Goal: Register for event/course

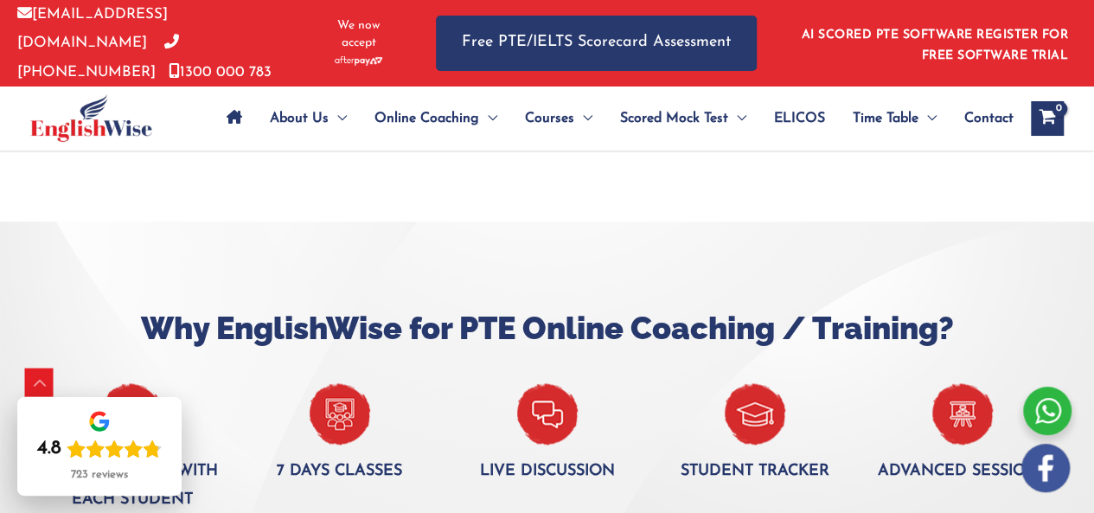
scroll to position [1023, 0]
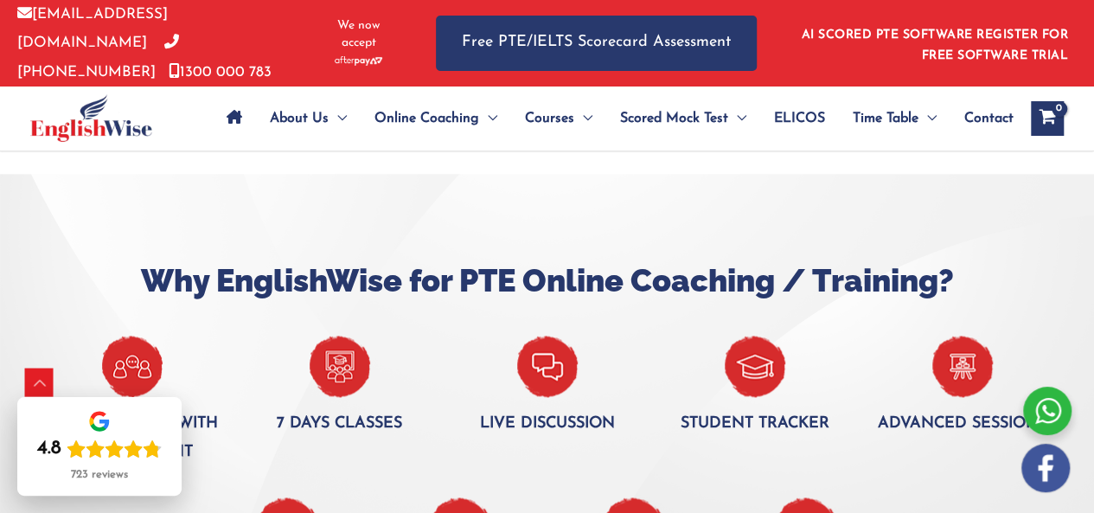
click at [357, 383] on img at bounding box center [340, 366] width 61 height 61
click at [334, 369] on img at bounding box center [340, 366] width 61 height 61
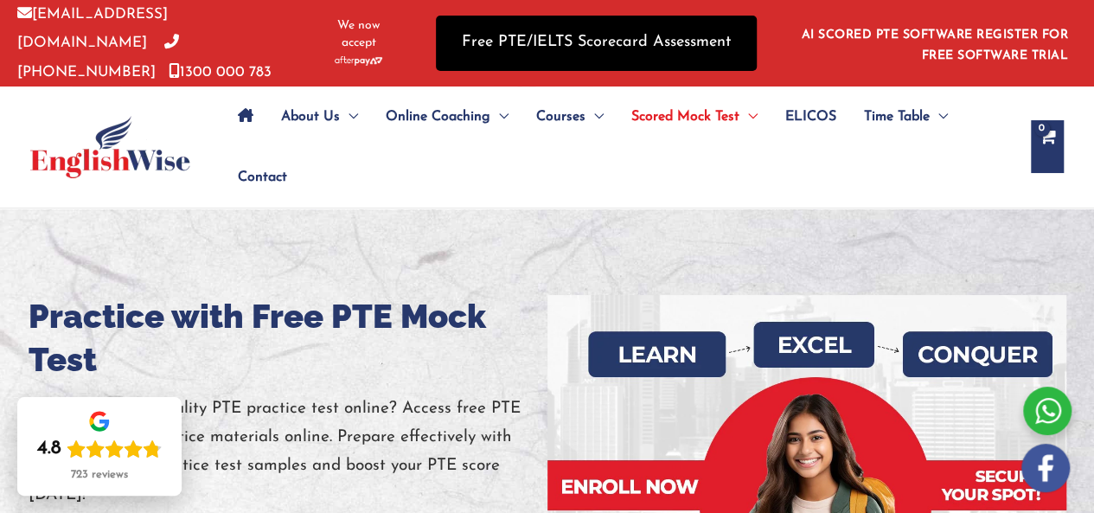
click at [540, 27] on link "Free PTE/IELTS Scorecard Assessment" at bounding box center [596, 43] width 321 height 54
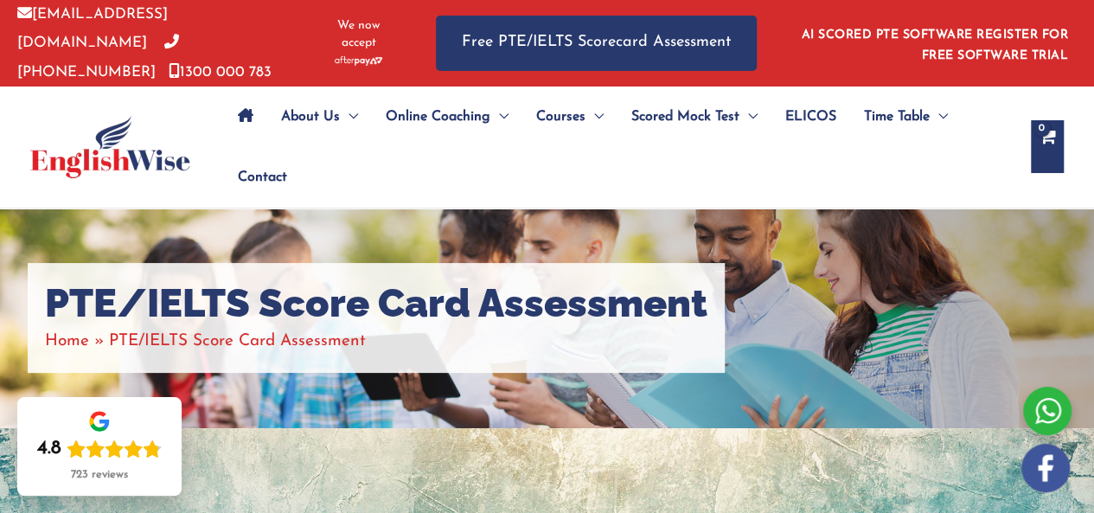
click at [1008, 100] on ul "About Us Menu Toggle Our Story Testimonials Online Coaching Menu Toggle Online …" at bounding box center [619, 147] width 790 height 121
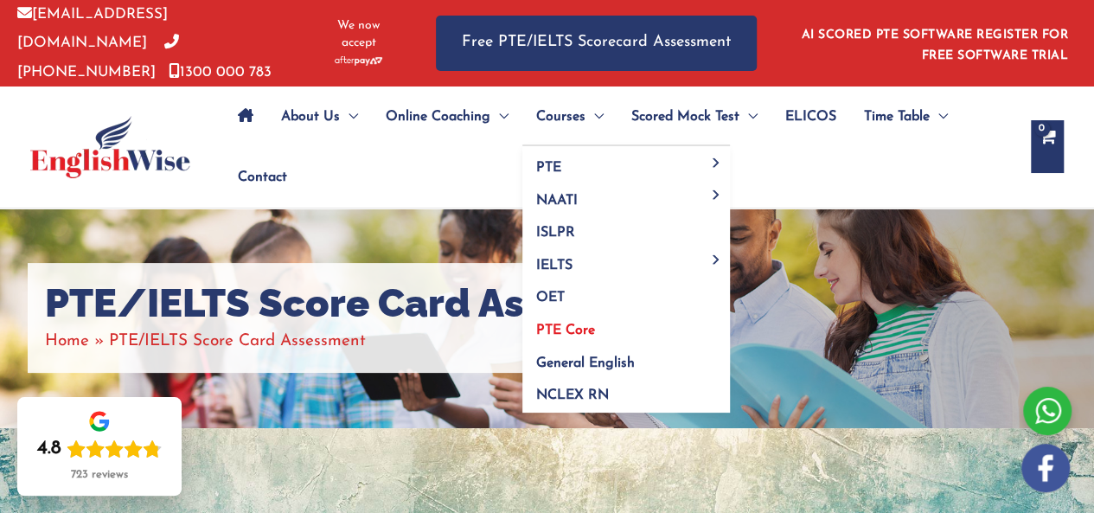
click at [578, 317] on link "PTE Core" at bounding box center [627, 325] width 208 height 33
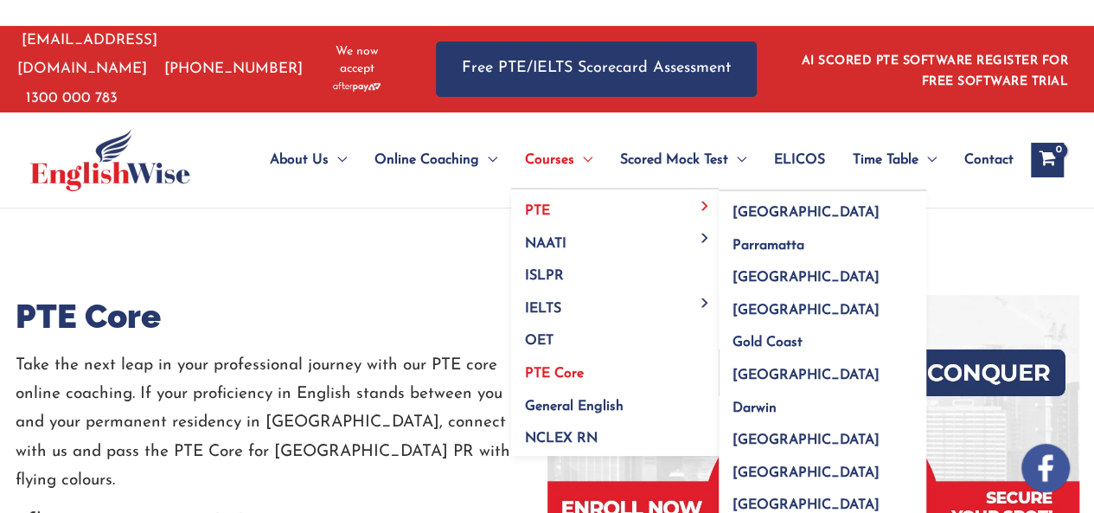
click at [576, 200] on link "PTE" at bounding box center [615, 205] width 208 height 33
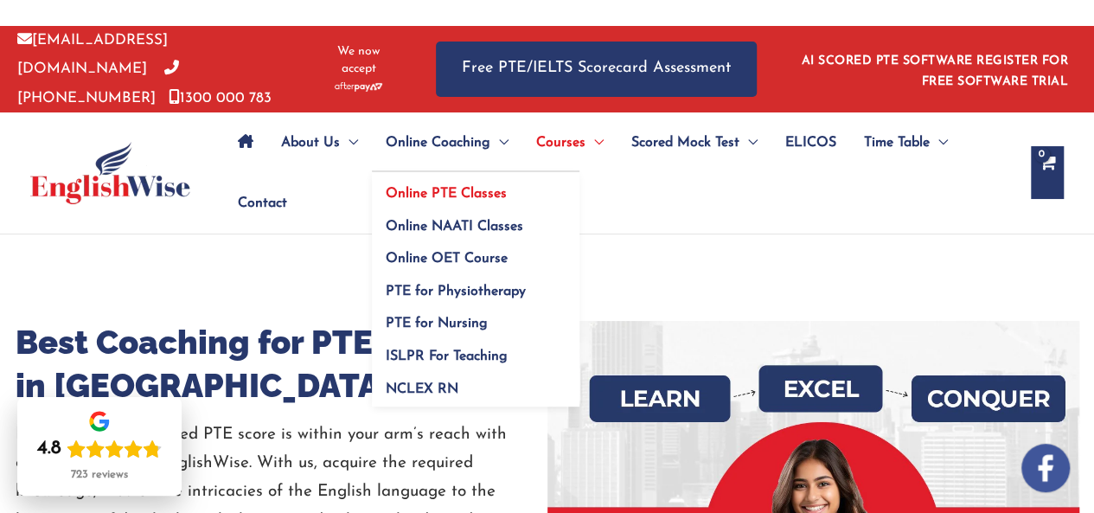
click at [453, 187] on span "Online PTE Classes" at bounding box center [446, 194] width 121 height 14
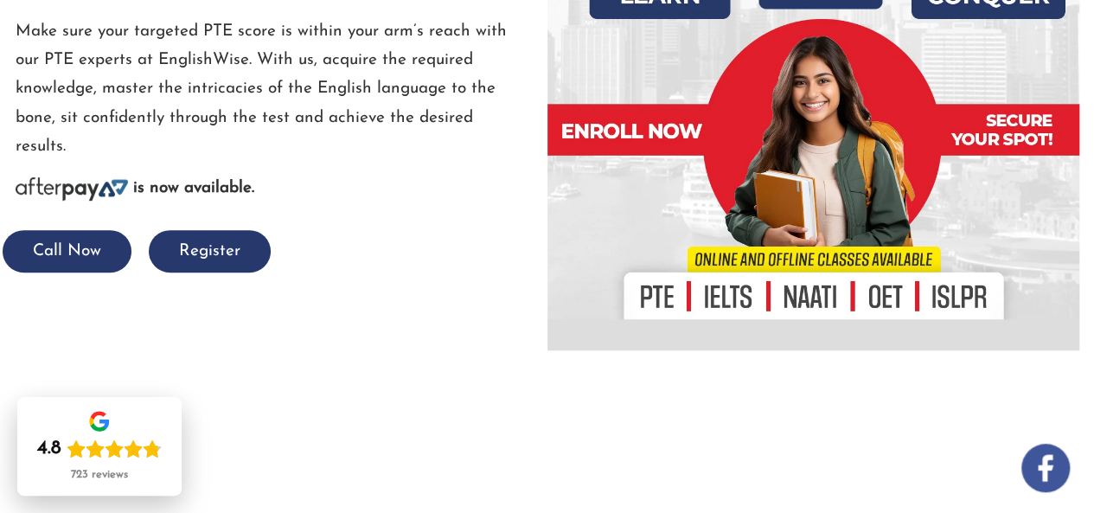
scroll to position [254, 0]
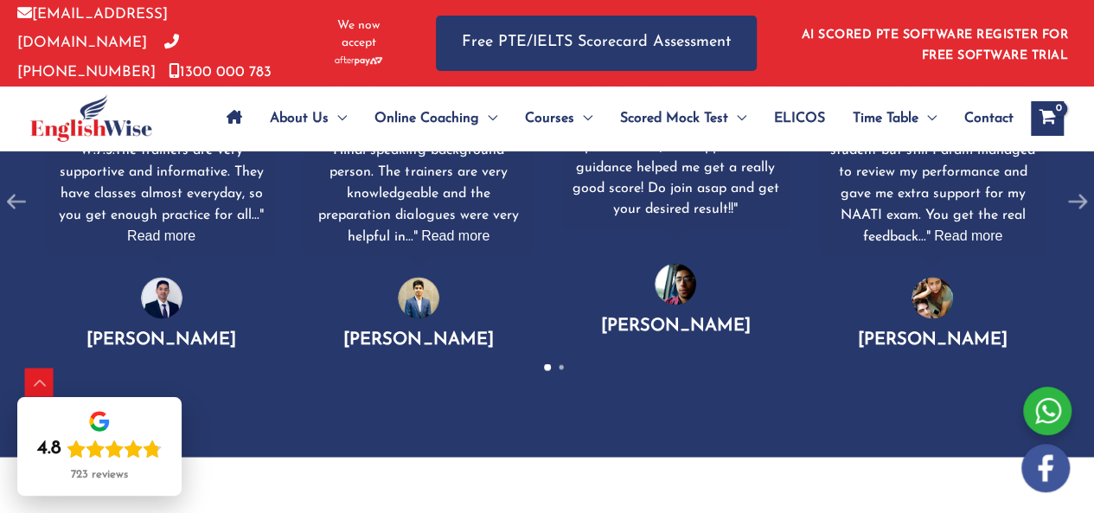
scroll to position [1326, 0]
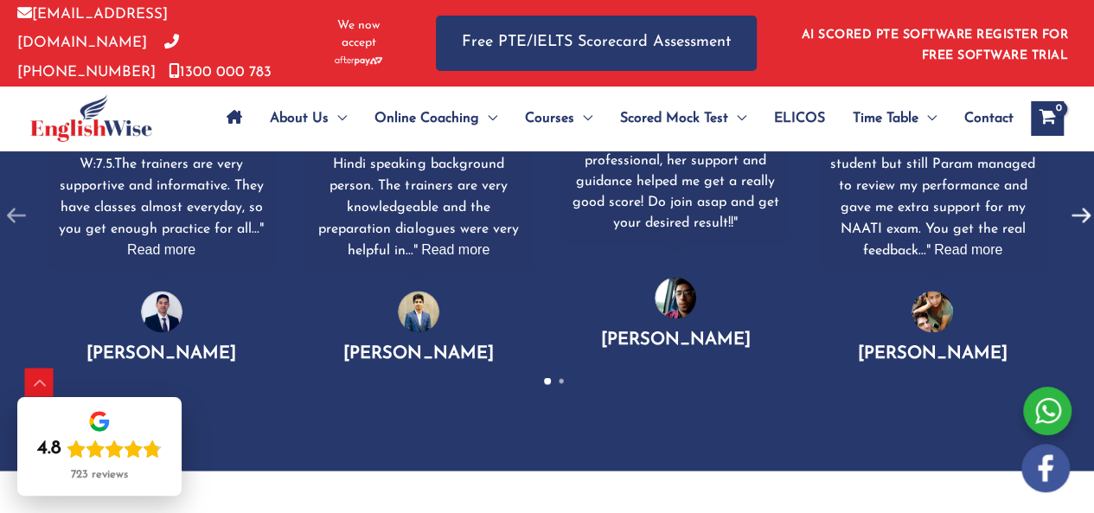
click at [1084, 208] on icon at bounding box center [1081, 215] width 33 height 33
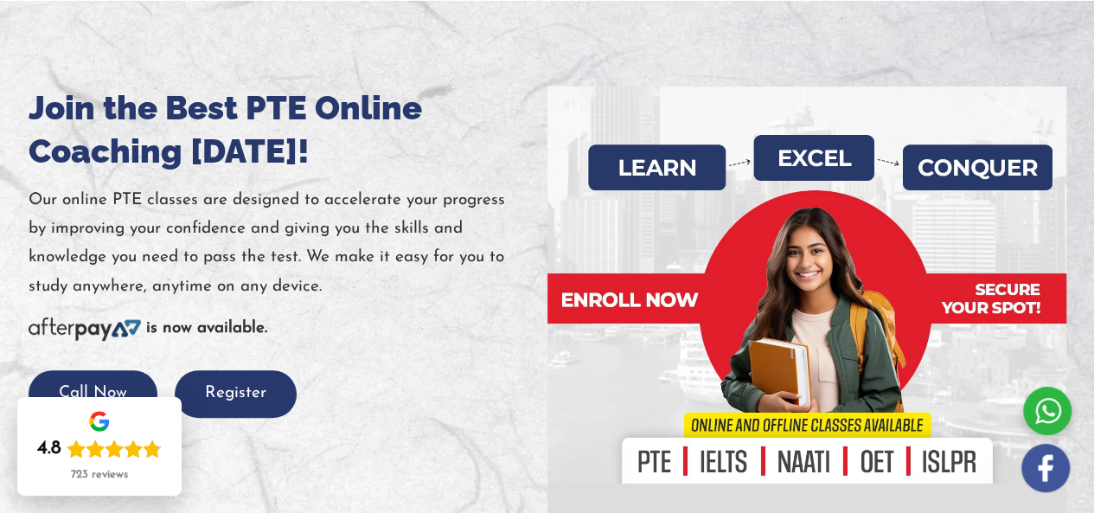
scroll to position [346, 0]
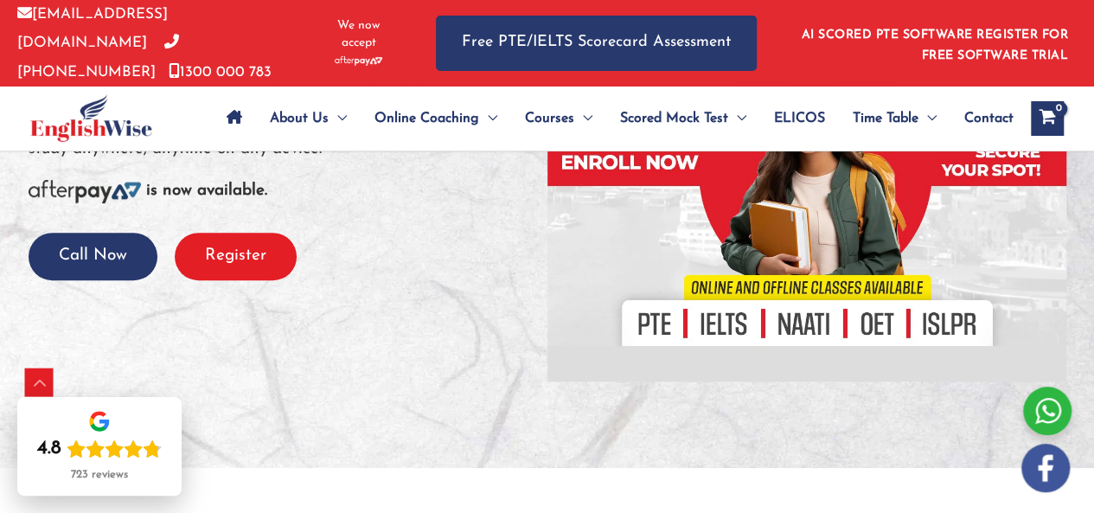
click at [231, 262] on button "Register" at bounding box center [236, 257] width 122 height 48
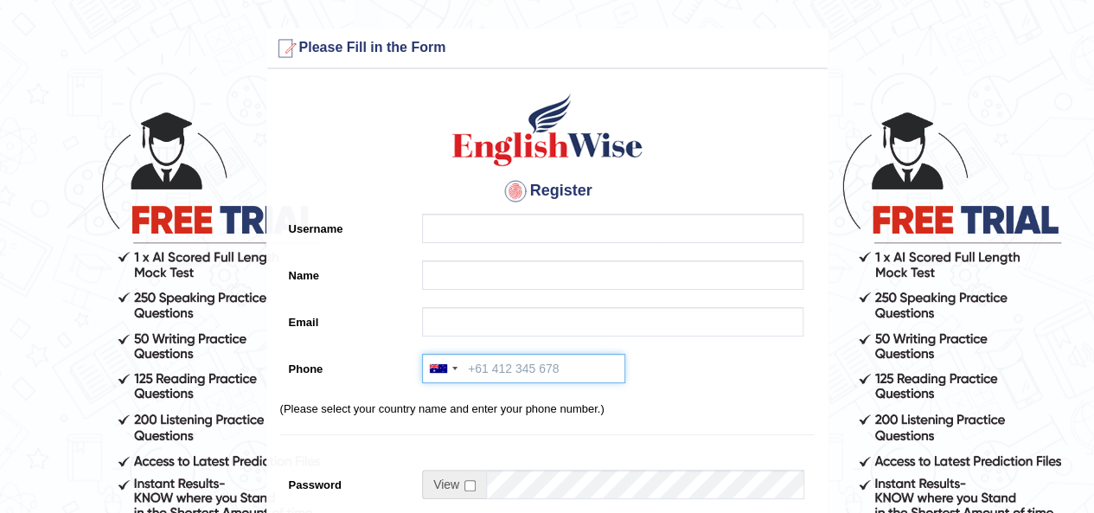
click at [469, 367] on input "Phone" at bounding box center [523, 368] width 203 height 29
type input "[PHONE_NUMBER]"
